Goal: Task Accomplishment & Management: Use online tool/utility

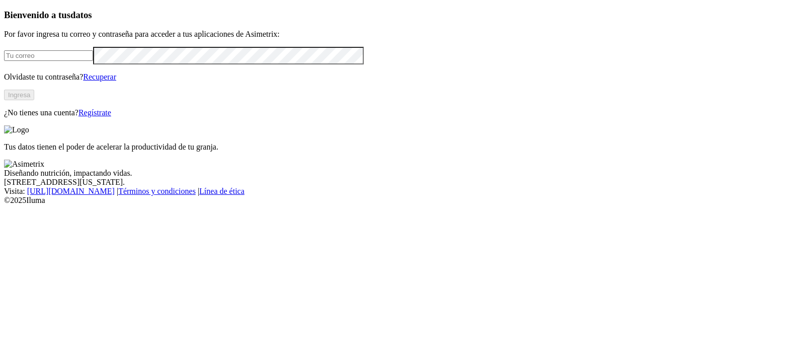
type input "[PERSON_NAME][EMAIL_ADDRESS][PERSON_NAME][DOMAIN_NAME]"
click at [34, 100] on button "Ingresa" at bounding box center [19, 95] width 30 height 11
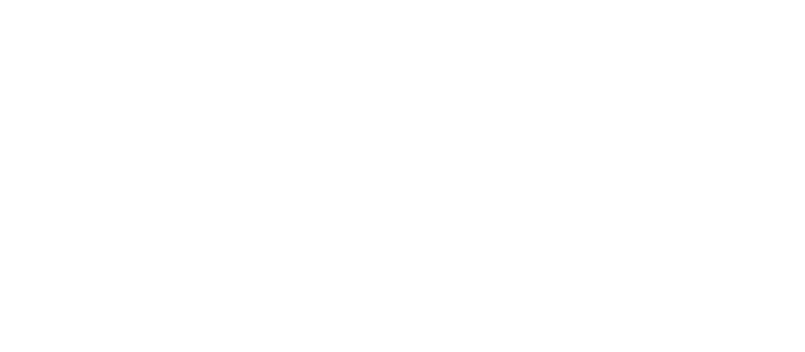
drag, startPoint x: 289, startPoint y: 275, endPoint x: 284, endPoint y: 278, distance: 6.1
